Goal: Information Seeking & Learning: Learn about a topic

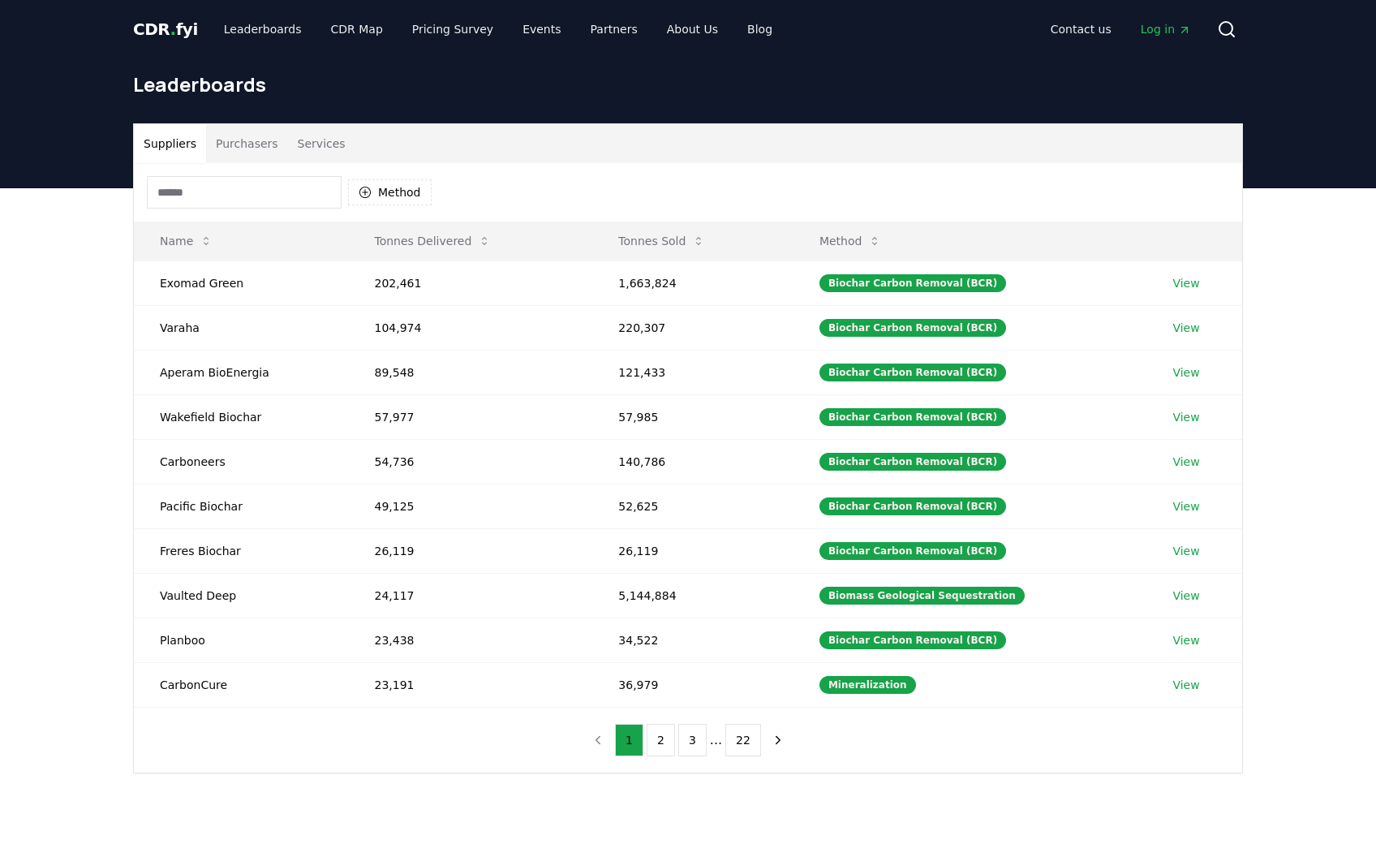
scroll to position [81, 0]
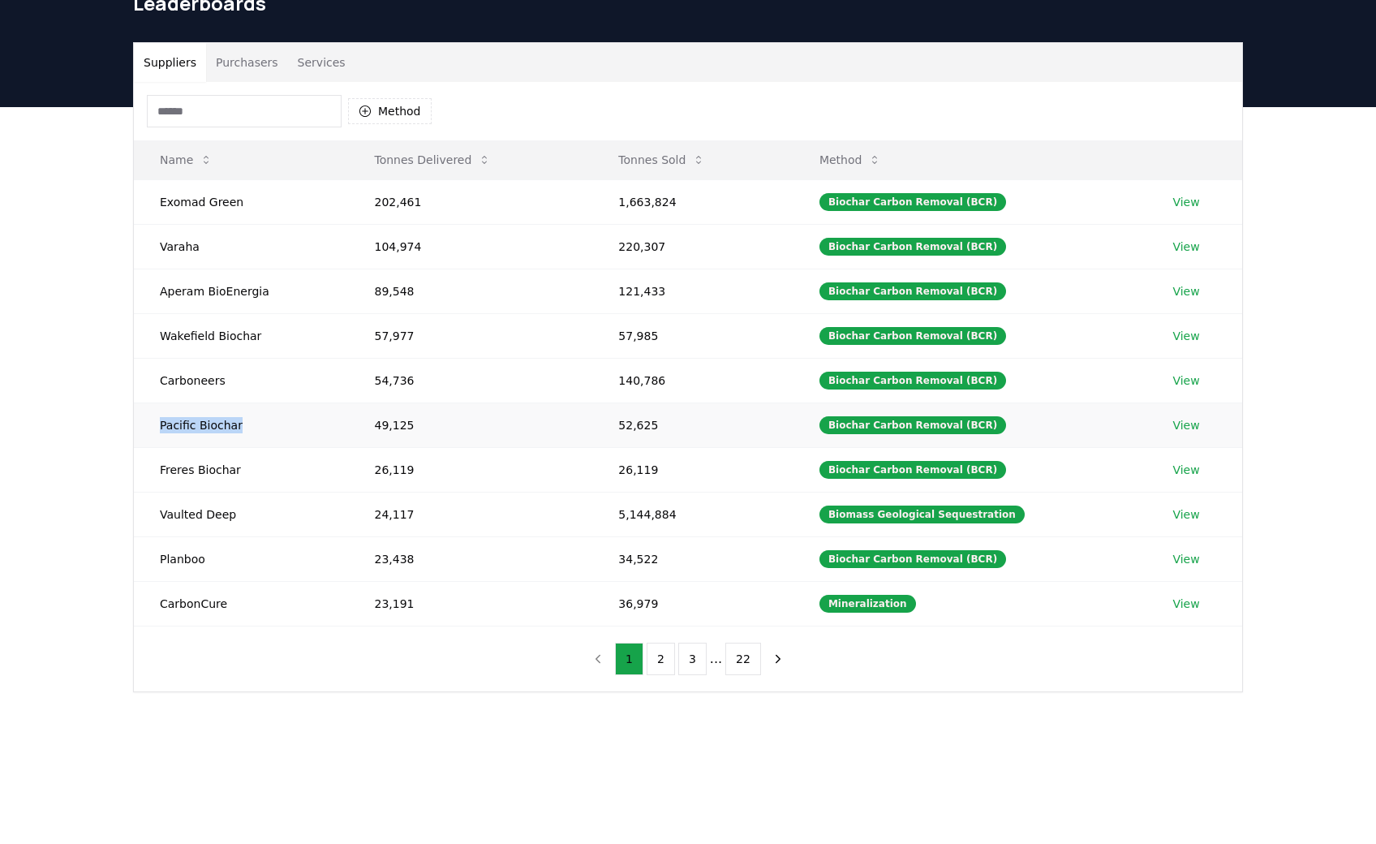
drag, startPoint x: 242, startPoint y: 431, endPoint x: 148, endPoint y: 429, distance: 93.3
click at [148, 429] on td "Pacific Biochar" at bounding box center [241, 424] width 214 height 45
drag, startPoint x: 440, startPoint y: 433, endPoint x: 328, endPoint y: 426, distance: 112.2
click at [328, 426] on tr "Pacific Biochar 49,125 52,625 Biochar Carbon Removal (BCR) View" at bounding box center [688, 424] width 1108 height 45
click at [1180, 430] on link "View" at bounding box center [1185, 425] width 27 height 16
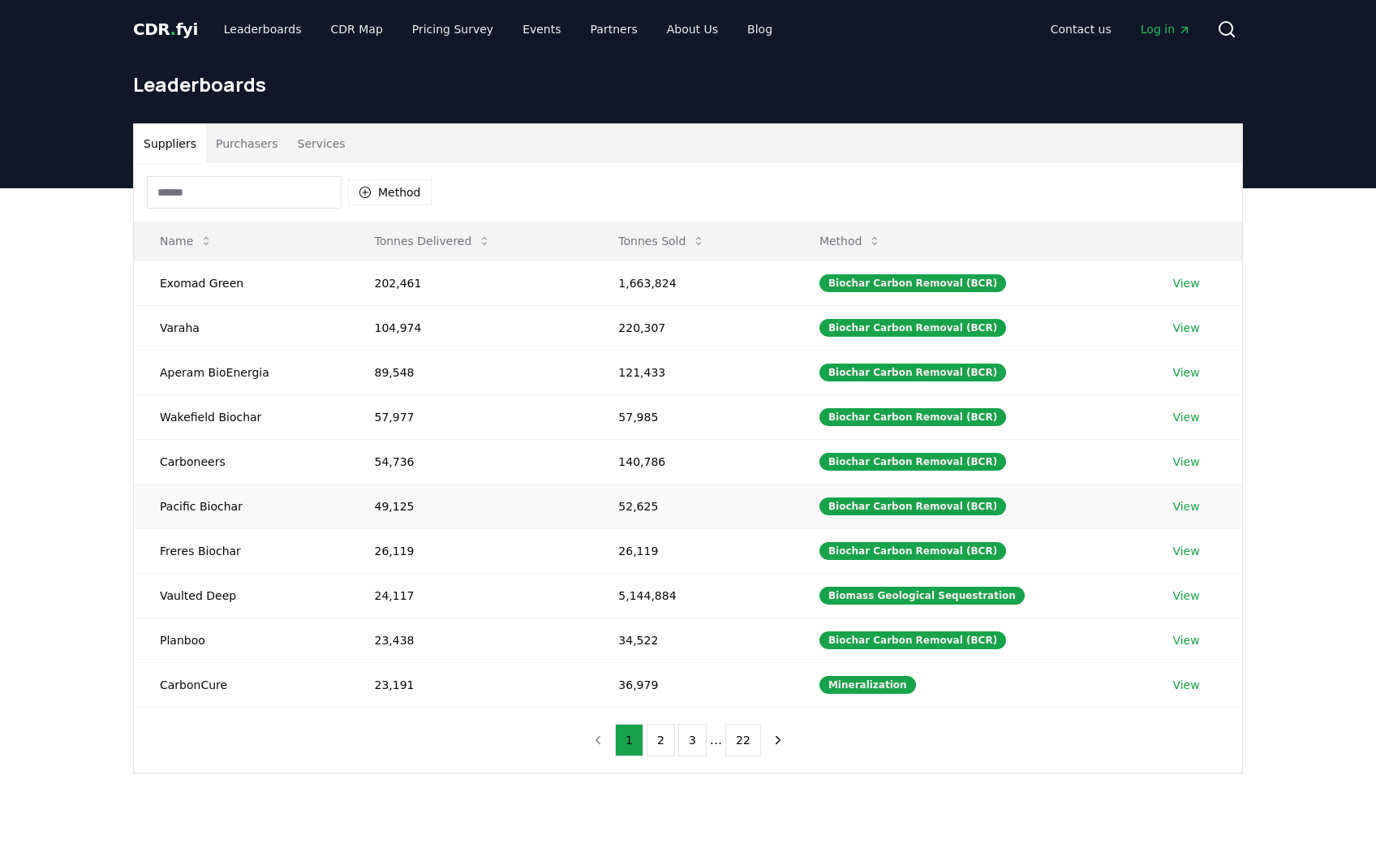
scroll to position [81, 0]
